Goal: Task Accomplishment & Management: Manage account settings

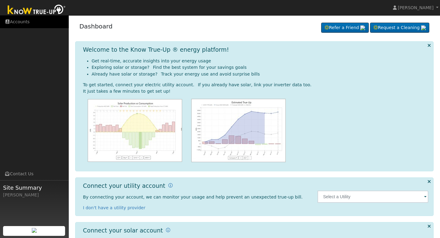
click at [33, 22] on link "Accounts" at bounding box center [34, 22] width 69 height 13
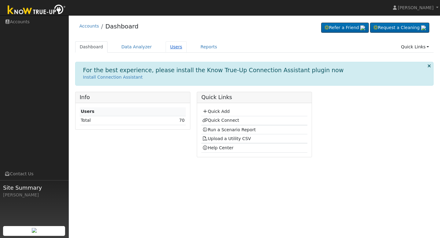
click at [169, 48] on link "Users" at bounding box center [175, 46] width 21 height 11
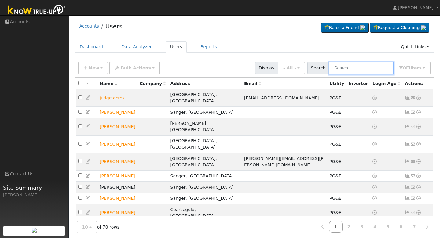
click at [343, 72] on input "text" at bounding box center [360, 68] width 65 height 13
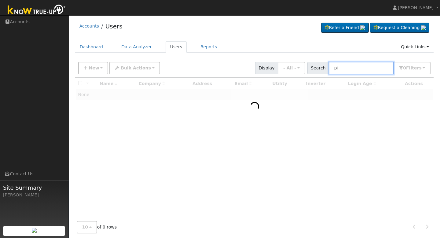
type input "p"
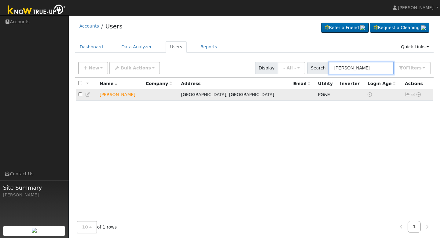
type input "alexis"
click at [407, 95] on icon at bounding box center [406, 94] width 5 height 4
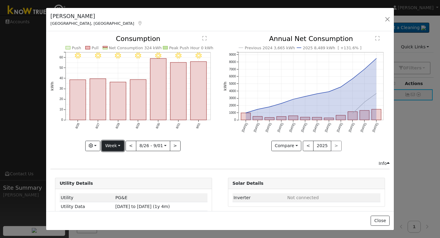
click at [120, 145] on button "Week" at bounding box center [113, 145] width 22 height 10
click at [120, 177] on link "Month" at bounding box center [123, 175] width 42 height 9
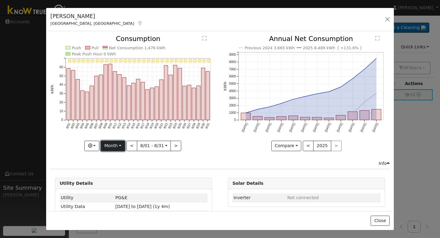
click at [118, 146] on button "Month" at bounding box center [113, 145] width 24 height 10
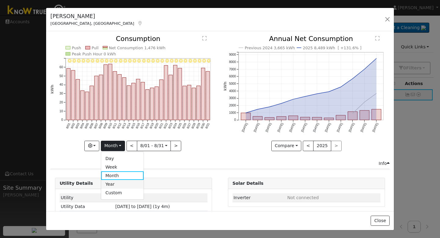
click at [117, 183] on link "Year" at bounding box center [122, 184] width 42 height 9
type input "[DATE]"
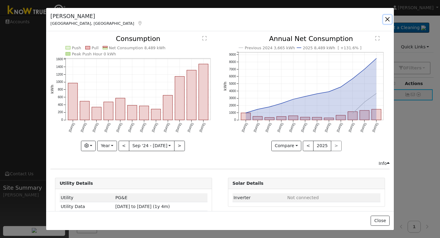
click at [387, 20] on button "button" at bounding box center [387, 19] width 9 height 9
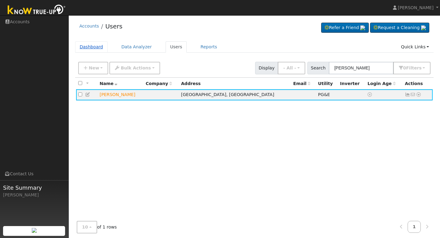
click at [83, 43] on link "Dashboard" at bounding box center [91, 46] width 33 height 11
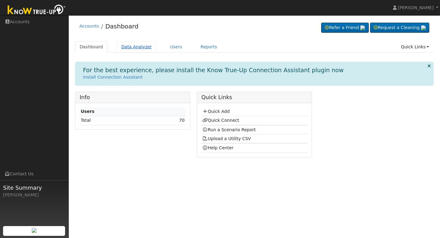
click at [139, 41] on link "Data Analyzer" at bounding box center [137, 46] width 40 height 11
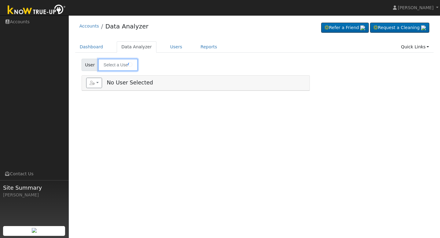
type input "[PERSON_NAME]"
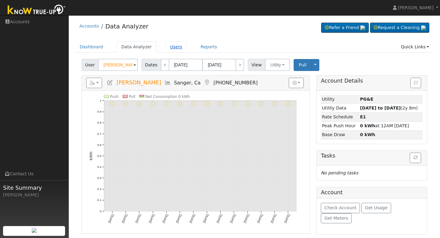
click at [167, 50] on link "Users" at bounding box center [175, 46] width 21 height 11
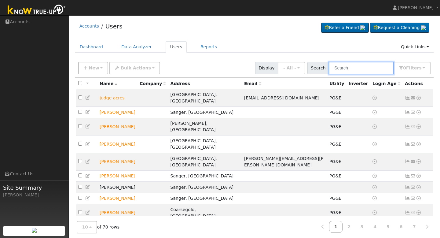
click at [342, 71] on input "text" at bounding box center [360, 68] width 65 height 13
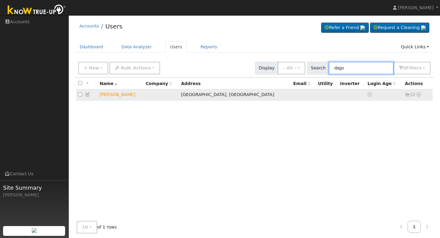
type input "dago"
click at [419, 94] on icon at bounding box center [417, 94] width 5 height 4
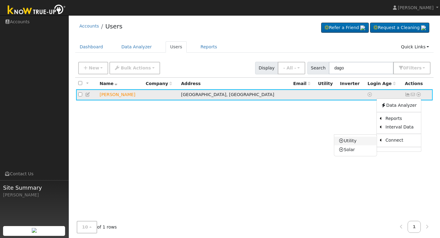
click at [351, 143] on link "Utility" at bounding box center [355, 140] width 42 height 9
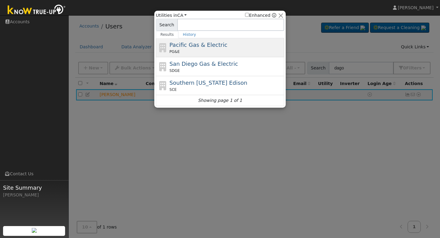
click at [264, 52] on div "PG&E" at bounding box center [225, 51] width 113 height 5
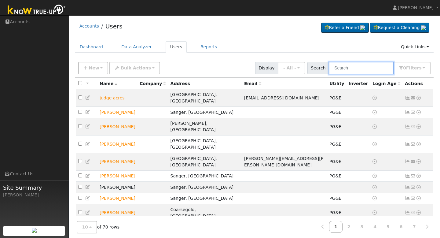
click at [347, 73] on input "text" at bounding box center [360, 68] width 65 height 13
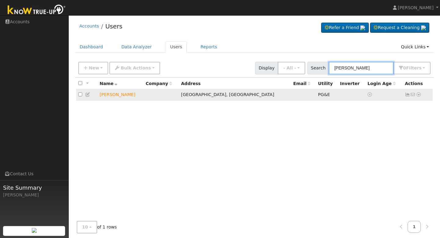
type input "[PERSON_NAME]"
click at [406, 96] on icon at bounding box center [406, 94] width 5 height 4
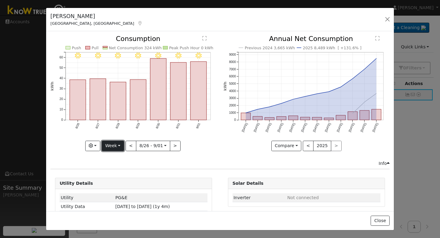
click at [119, 147] on button "Week" at bounding box center [113, 145] width 22 height 10
click at [120, 184] on link "Year" at bounding box center [123, 184] width 42 height 9
type input "[DATE]"
